Goal: Find specific page/section: Find specific page/section

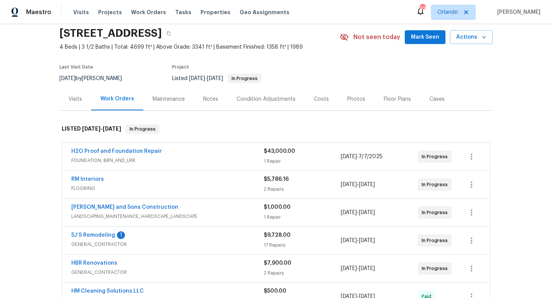
scroll to position [28, 0]
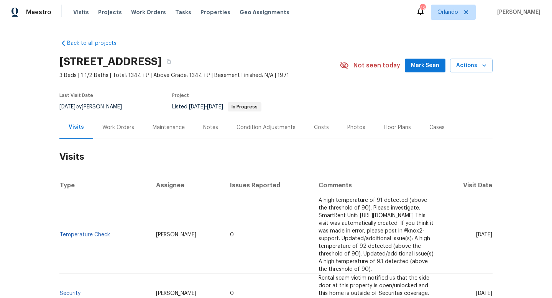
click at [115, 127] on div "Work Orders" at bounding box center [118, 128] width 32 height 8
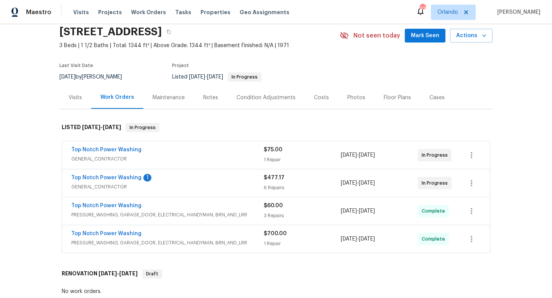
scroll to position [32, 0]
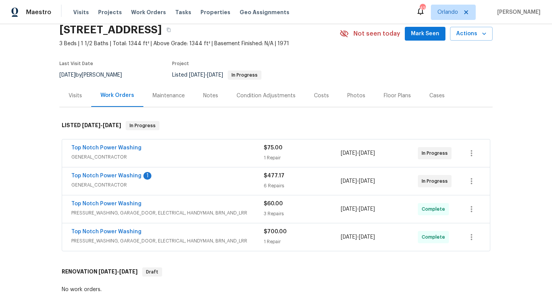
click at [169, 184] on span "GENERAL_CONTRACTOR" at bounding box center [167, 185] width 192 height 8
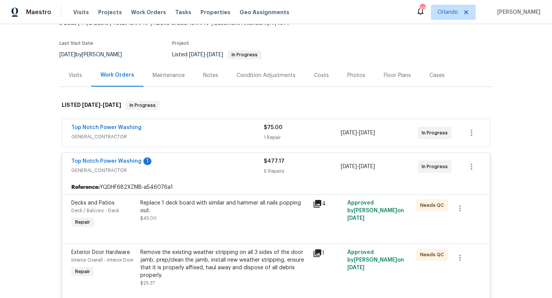
scroll to position [26, 0]
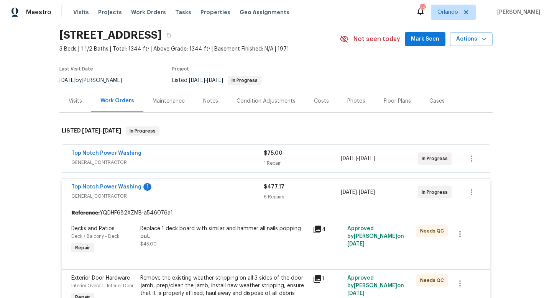
click at [186, 158] on div "Top Notch Power Washing" at bounding box center [167, 154] width 192 height 9
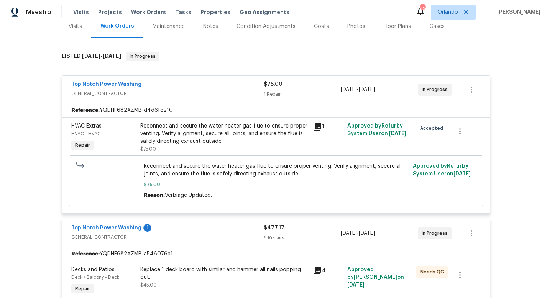
scroll to position [15, 0]
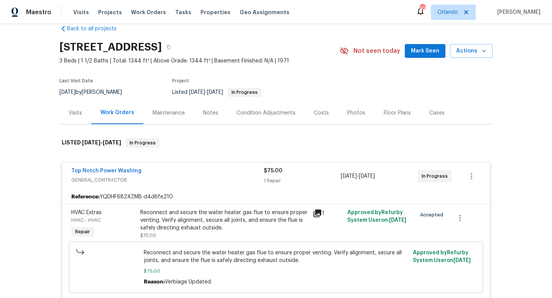
click at [87, 92] on div "7/9/2025 by Corey Nail" at bounding box center [95, 92] width 72 height 9
copy div "7/9/2025 by Corey Nail"
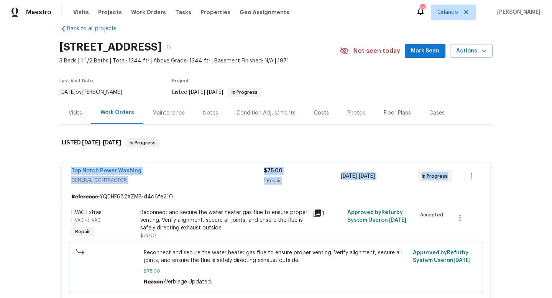
drag, startPoint x: 63, startPoint y: 169, endPoint x: 452, endPoint y: 189, distance: 389.3
click at [453, 191] on div "Top Notch Power Washing GENERAL_CONTRACTOR $75.00 1 Repair 8/28/2025 - 9/2/2025…" at bounding box center [276, 231] width 429 height 138
copy div "Top Notch Power Washing GENERAL_CONTRACTOR $75.00 1 Repair 8/28/2025 - 9/2/2025…"
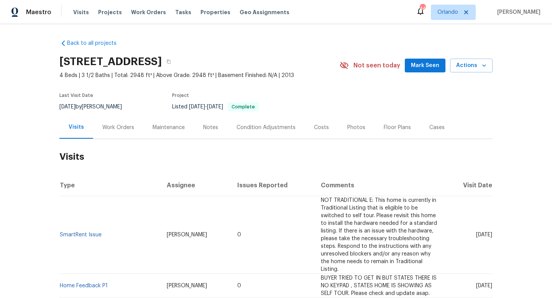
click at [115, 131] on div "Work Orders" at bounding box center [118, 127] width 50 height 23
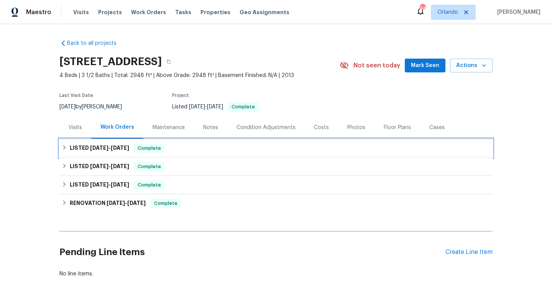
click at [104, 143] on div "LISTED 7/19/25 - 7/22/25 Complete" at bounding box center [275, 148] width 433 height 18
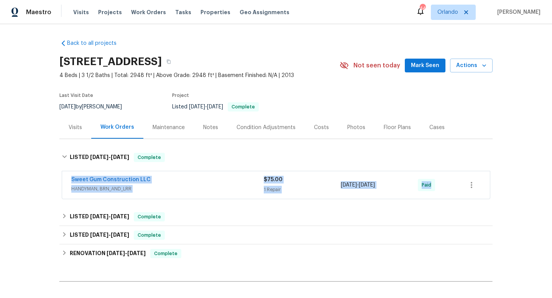
drag, startPoint x: 65, startPoint y: 178, endPoint x: 449, endPoint y: 184, distance: 384.6
click at [449, 186] on div "Sweet Gum Construction LLC HANDYMAN, BRN_AND_LRR $75.00 1 Repair 7/22/2025 - 7/…" at bounding box center [276, 185] width 428 height 28
copy div "Sweet Gum Construction LLC HANDYMAN, BRN_AND_LRR $75.00 1 Repair 7/22/2025 - 7/…"
click at [329, 185] on div "$75.00 1 Repair" at bounding box center [302, 185] width 77 height 18
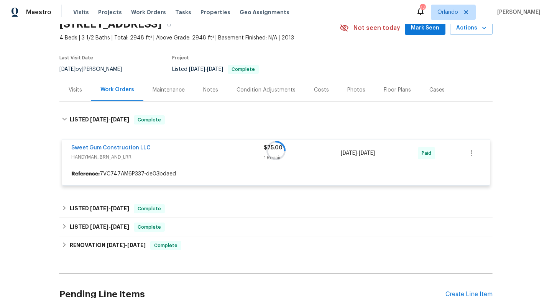
scroll to position [81, 0]
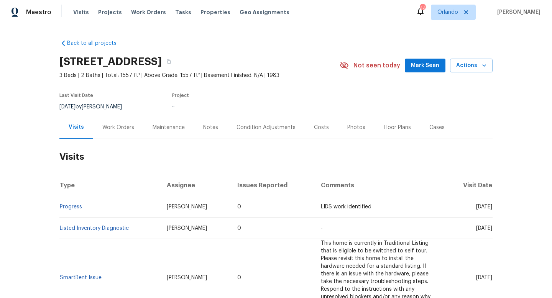
click at [118, 122] on div "Work Orders" at bounding box center [118, 127] width 50 height 23
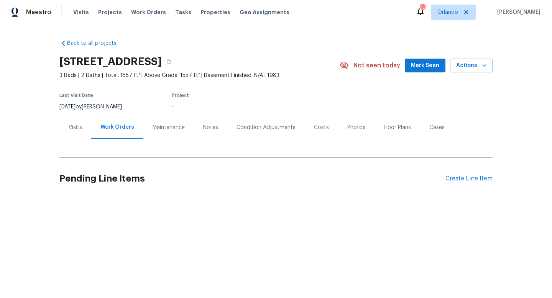
click at [48, 143] on div "Back to all projects 457 Kingshead Ct, Irmo, SC 29063 3 Beds | 2 Baths | Total:…" at bounding box center [276, 136] width 552 height 225
click at [78, 121] on div "Visits" at bounding box center [75, 127] width 32 height 23
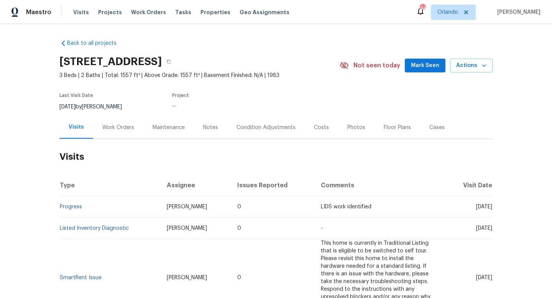
click at [115, 124] on div "Work Orders" at bounding box center [118, 128] width 32 height 8
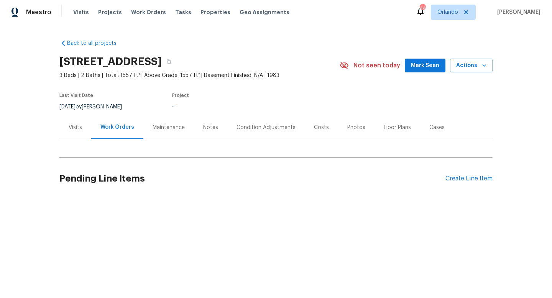
click at [70, 126] on div "Visits" at bounding box center [75, 128] width 13 height 8
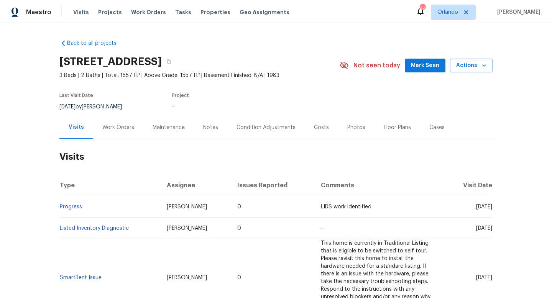
click at [104, 128] on div "Work Orders" at bounding box center [118, 128] width 32 height 8
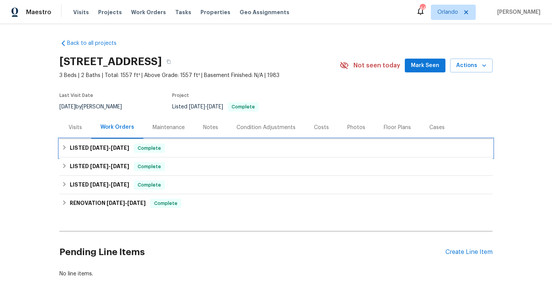
click at [113, 141] on div "LISTED 7/9/25 - 7/15/25 Complete" at bounding box center [275, 148] width 433 height 18
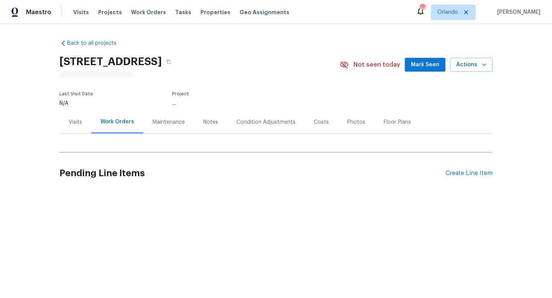
click at [85, 121] on div "Visits" at bounding box center [75, 122] width 32 height 23
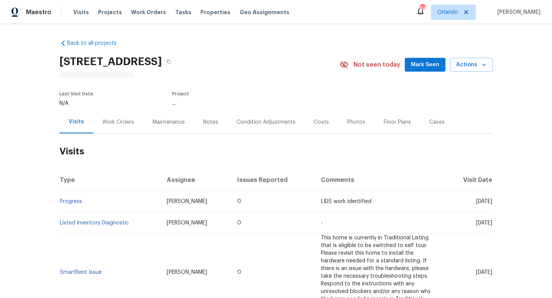
click at [123, 123] on div "Work Orders" at bounding box center [118, 122] width 32 height 8
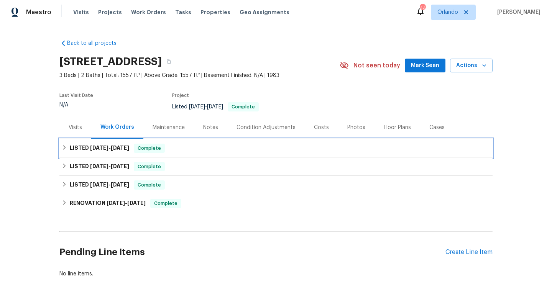
click at [116, 150] on span "[DATE]" at bounding box center [120, 147] width 18 height 5
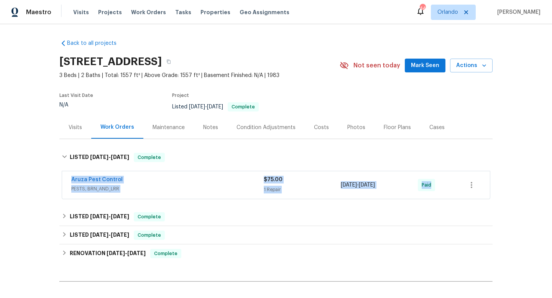
drag, startPoint x: 64, startPoint y: 178, endPoint x: 454, endPoint y: 192, distance: 390.2
click at [454, 192] on div "Aruza Pest Control PESTS, BRN_AND_LRR $75.00 1 Repair 7/11/2025 - 7/14/2025 Paid" at bounding box center [276, 185] width 428 height 28
copy div "Aruza Pest Control PESTS, BRN_AND_LRR $75.00 1 Repair 7/11/2025 - 7/14/2025 Paid"
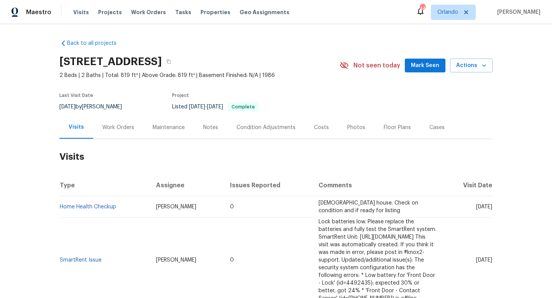
click at [76, 108] on span "[DATE]" at bounding box center [67, 106] width 16 height 5
copy div "[DATE] by [PERSON_NAME]"
click at [106, 131] on div "Work Orders" at bounding box center [118, 128] width 32 height 8
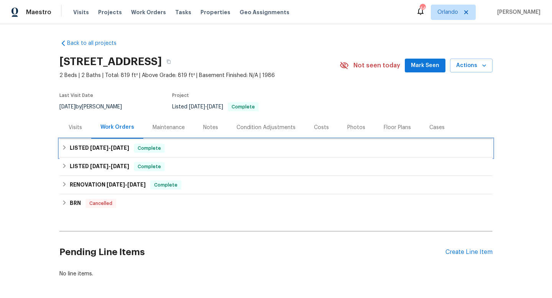
click at [109, 149] on span "[DATE] - [DATE]" at bounding box center [109, 147] width 39 height 5
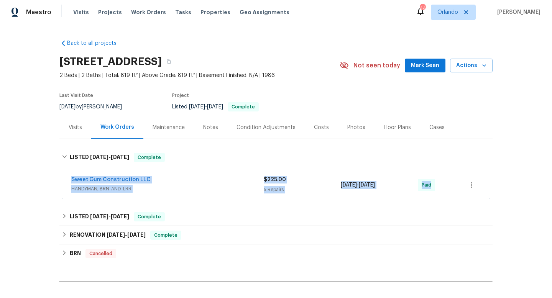
drag, startPoint x: 62, startPoint y: 179, endPoint x: 464, endPoint y: 188, distance: 401.5
click at [464, 188] on div "Sweet Gum Construction LLC HANDYMAN, BRN_AND_LRR $225.00 5 Repairs [DATE] - [DA…" at bounding box center [276, 185] width 428 height 28
copy div "Sweet Gum Construction LLC HANDYMAN, BRN_AND_LRR $225.00 5 Repairs [DATE] - [DA…"
